Goal: Information Seeking & Learning: Learn about a topic

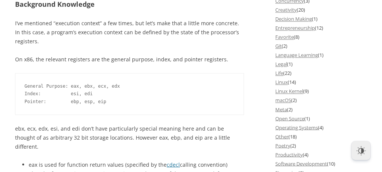
scroll to position [800, 0]
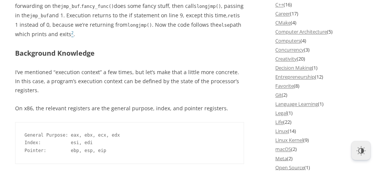
click at [127, 4] on p "The above code creates a jmp_buf and calls setjmp() , saving the current execut…" at bounding box center [129, 11] width 229 height 56
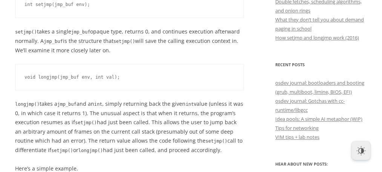
scroll to position [382, 0]
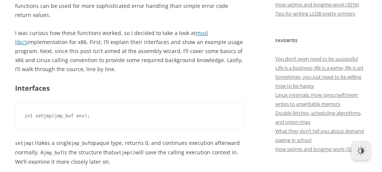
scroll to position [277, 0]
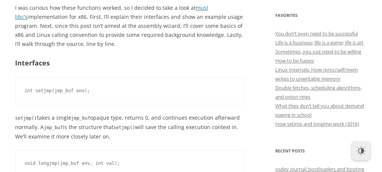
click at [145, 117] on p "setjmp() takes a single jmp_buf opaque type, returns 0, and continues execution…" at bounding box center [129, 128] width 229 height 28
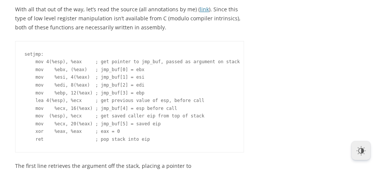
scroll to position [1911, 0]
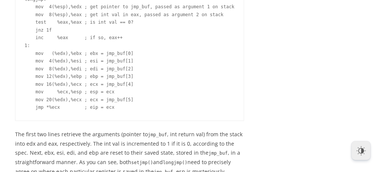
scroll to position [2238, 0]
